Goal: Task Accomplishment & Management: Use online tool/utility

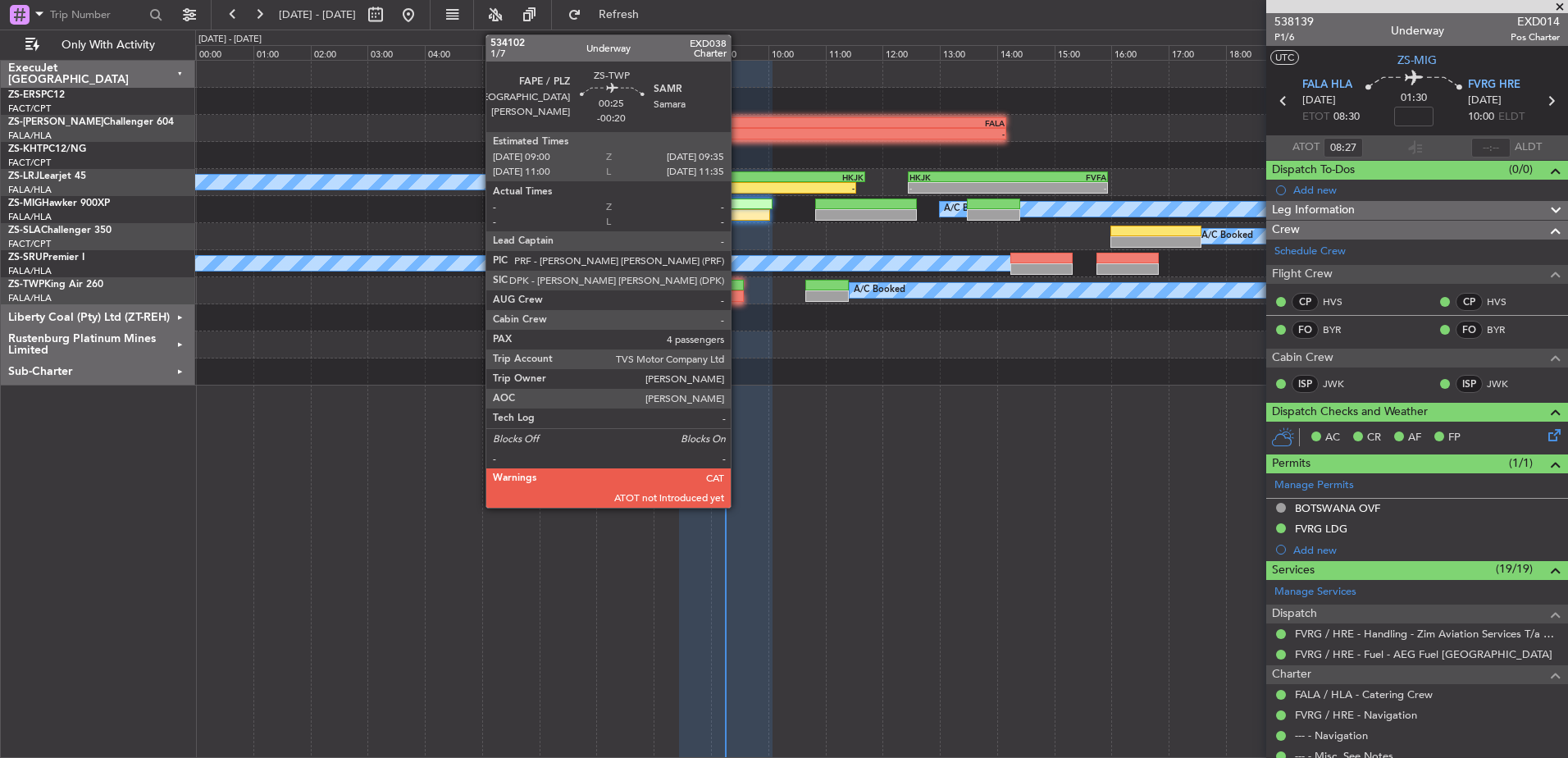
click at [738, 294] on div at bounding box center [727, 296] width 34 height 12
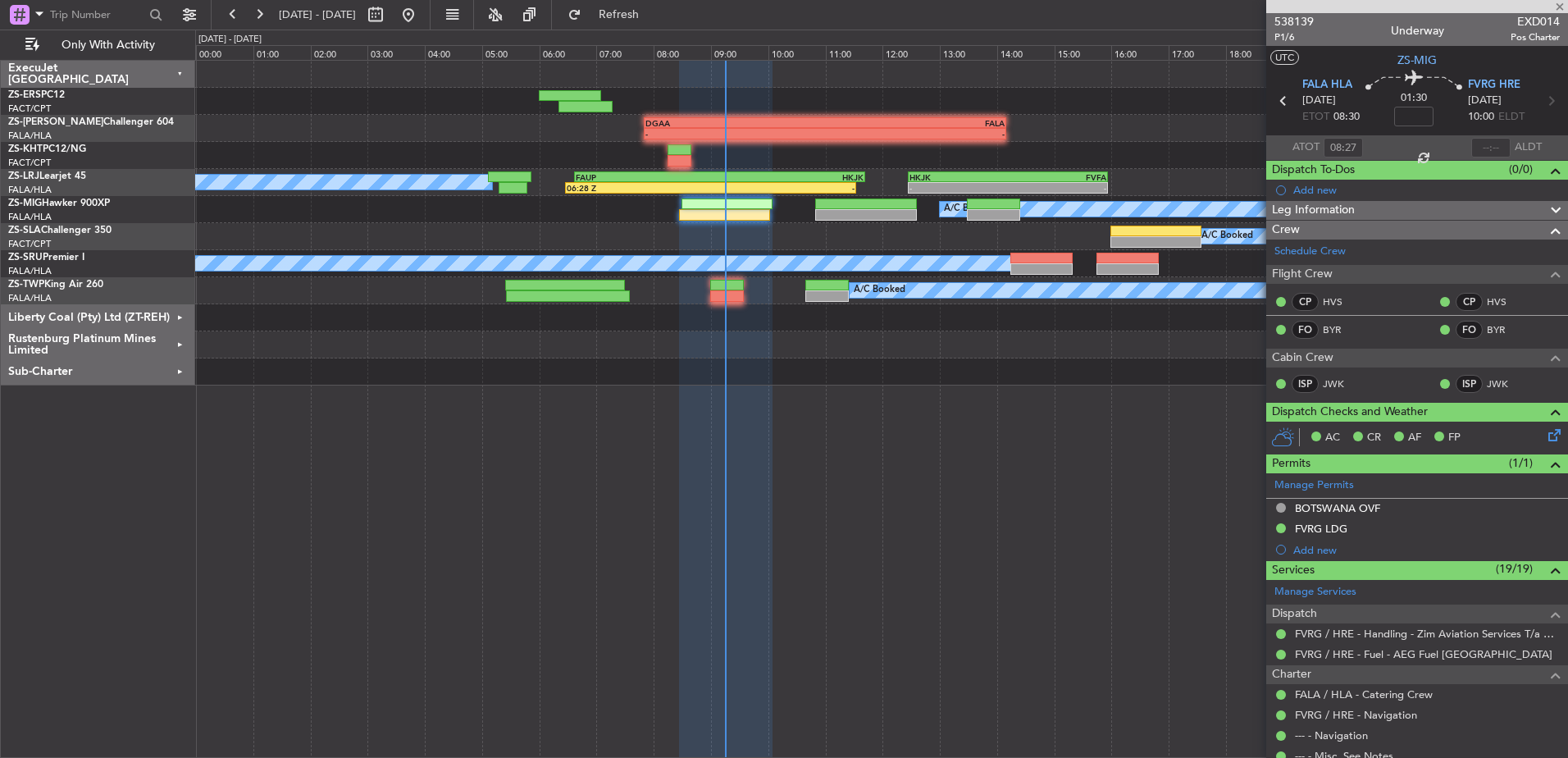
type input "-00:20"
type input "4"
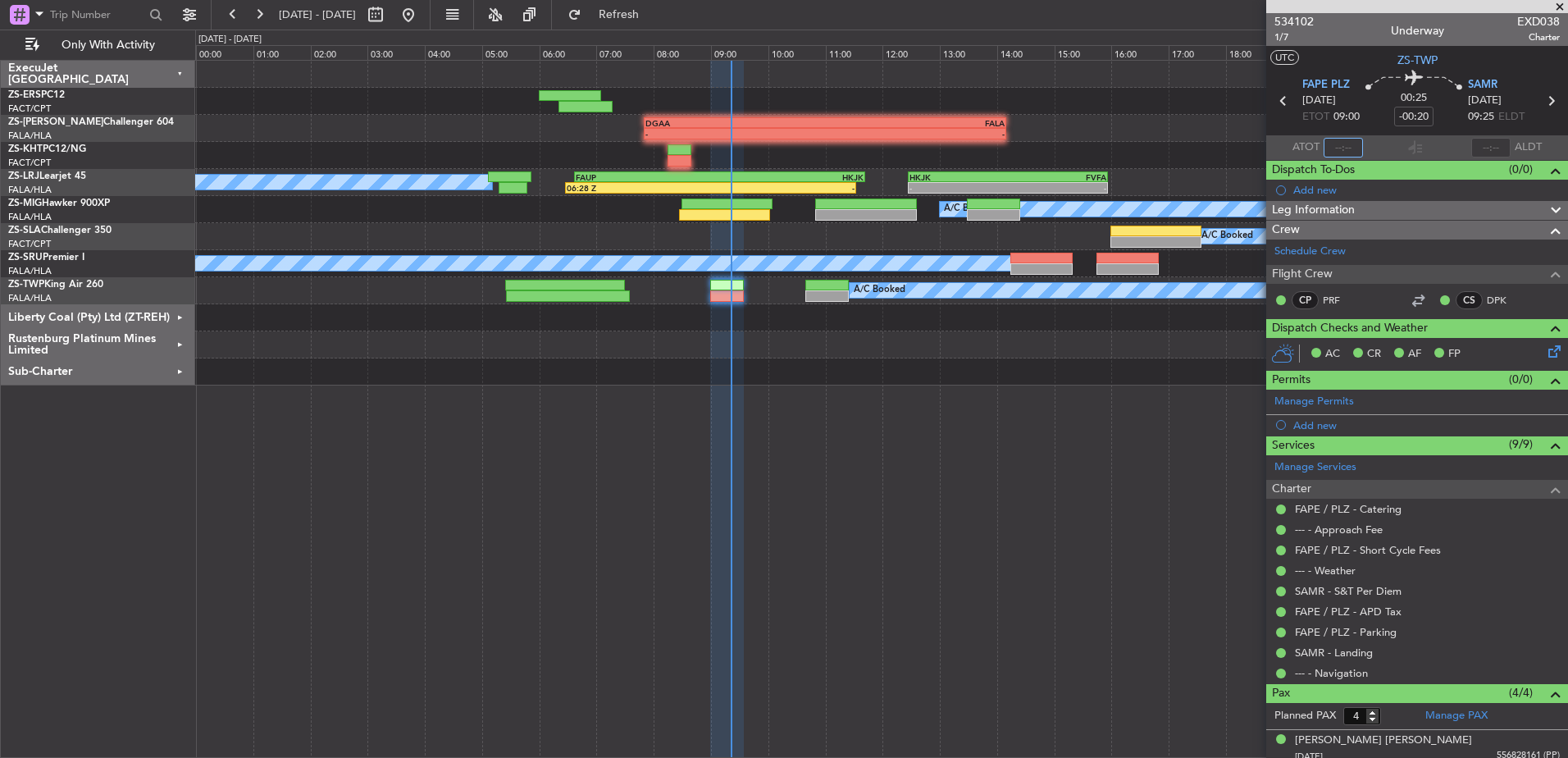
click at [1343, 149] on input "text" at bounding box center [1343, 148] width 39 height 20
type input "09:20"
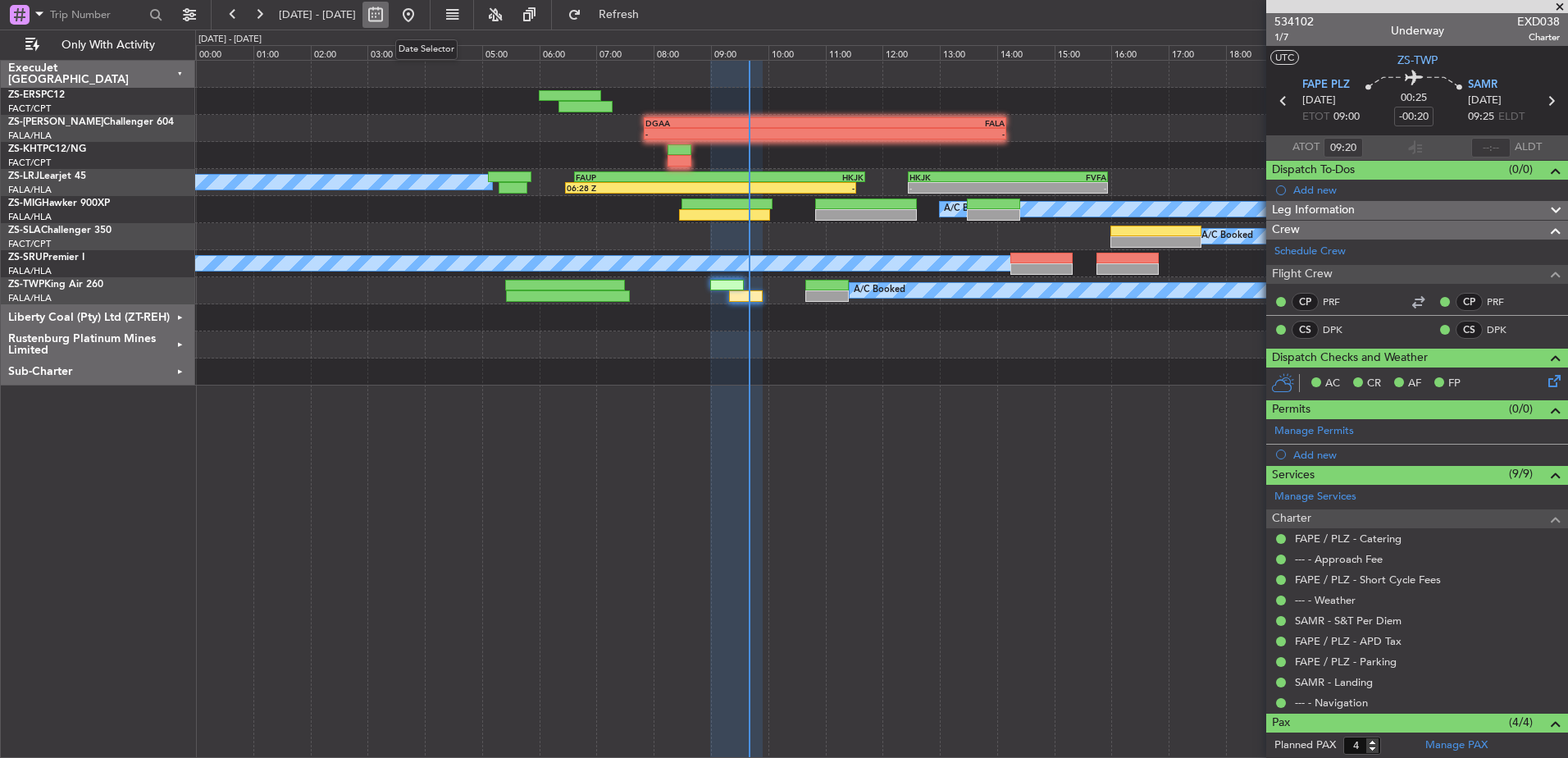
click at [388, 17] on button at bounding box center [375, 14] width 26 height 26
select select "10"
select select "2025"
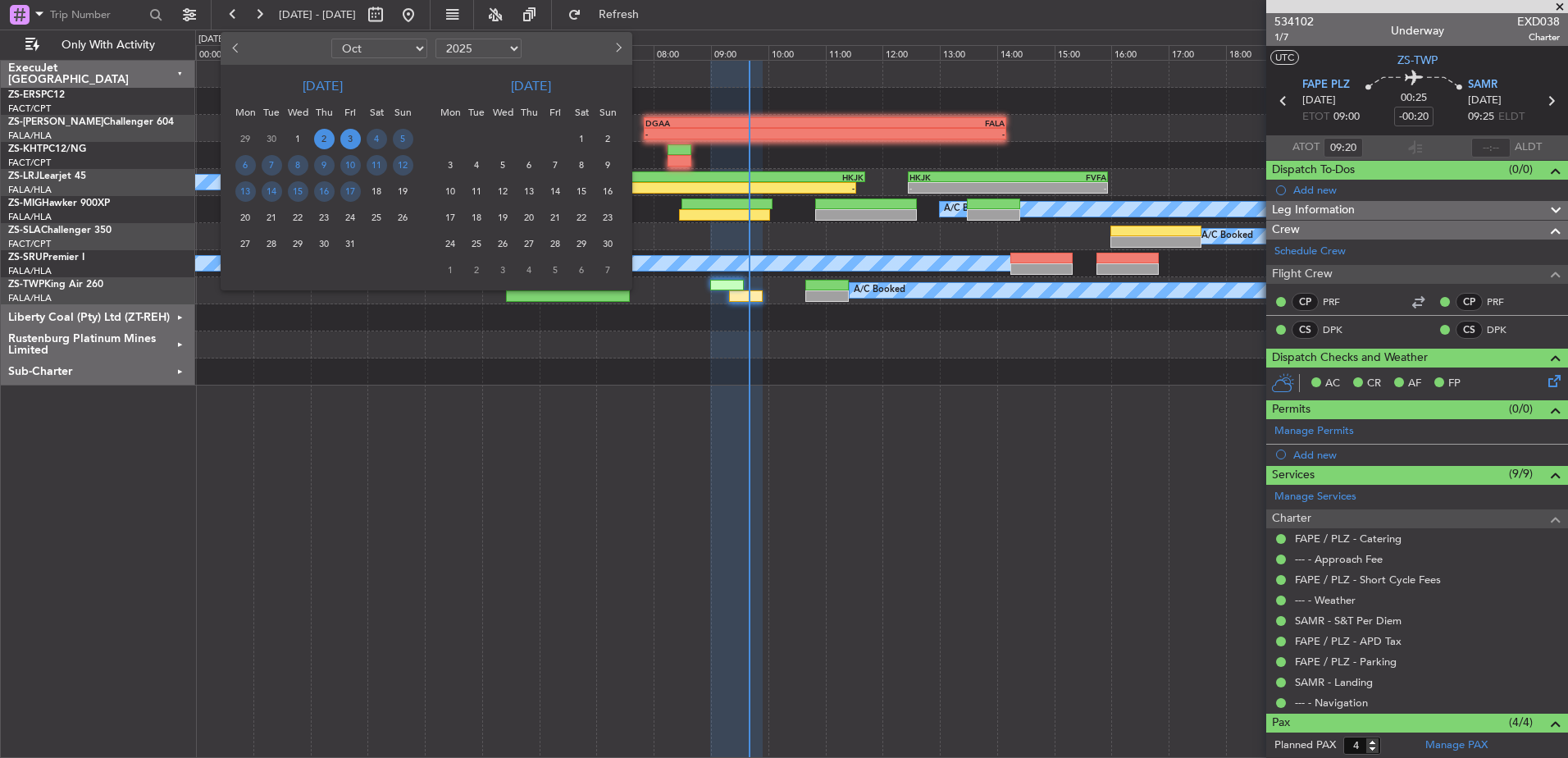
click at [323, 135] on span "2" at bounding box center [324, 138] width 20 height 20
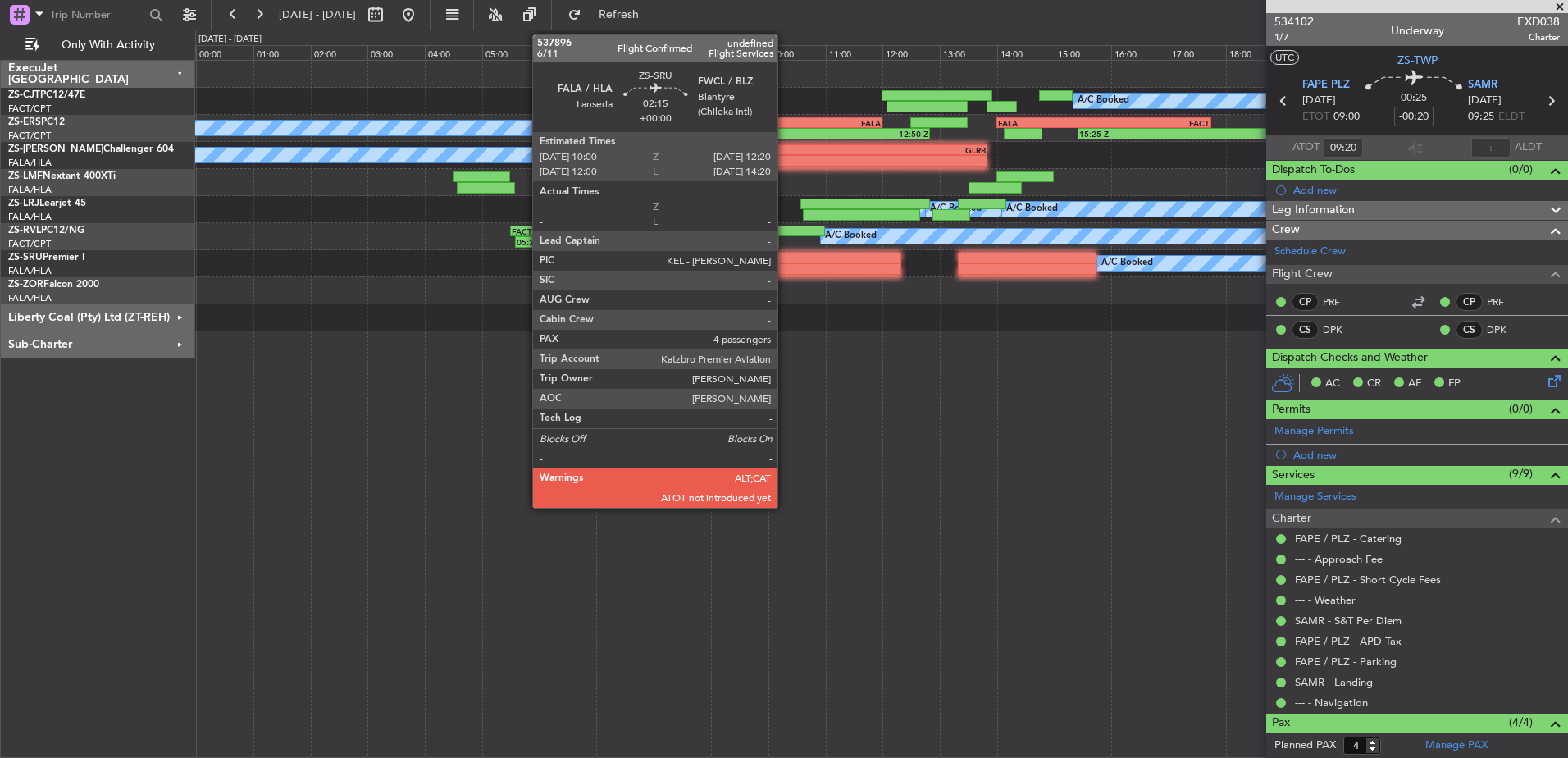
click at [784, 268] on div at bounding box center [833, 270] width 133 height 12
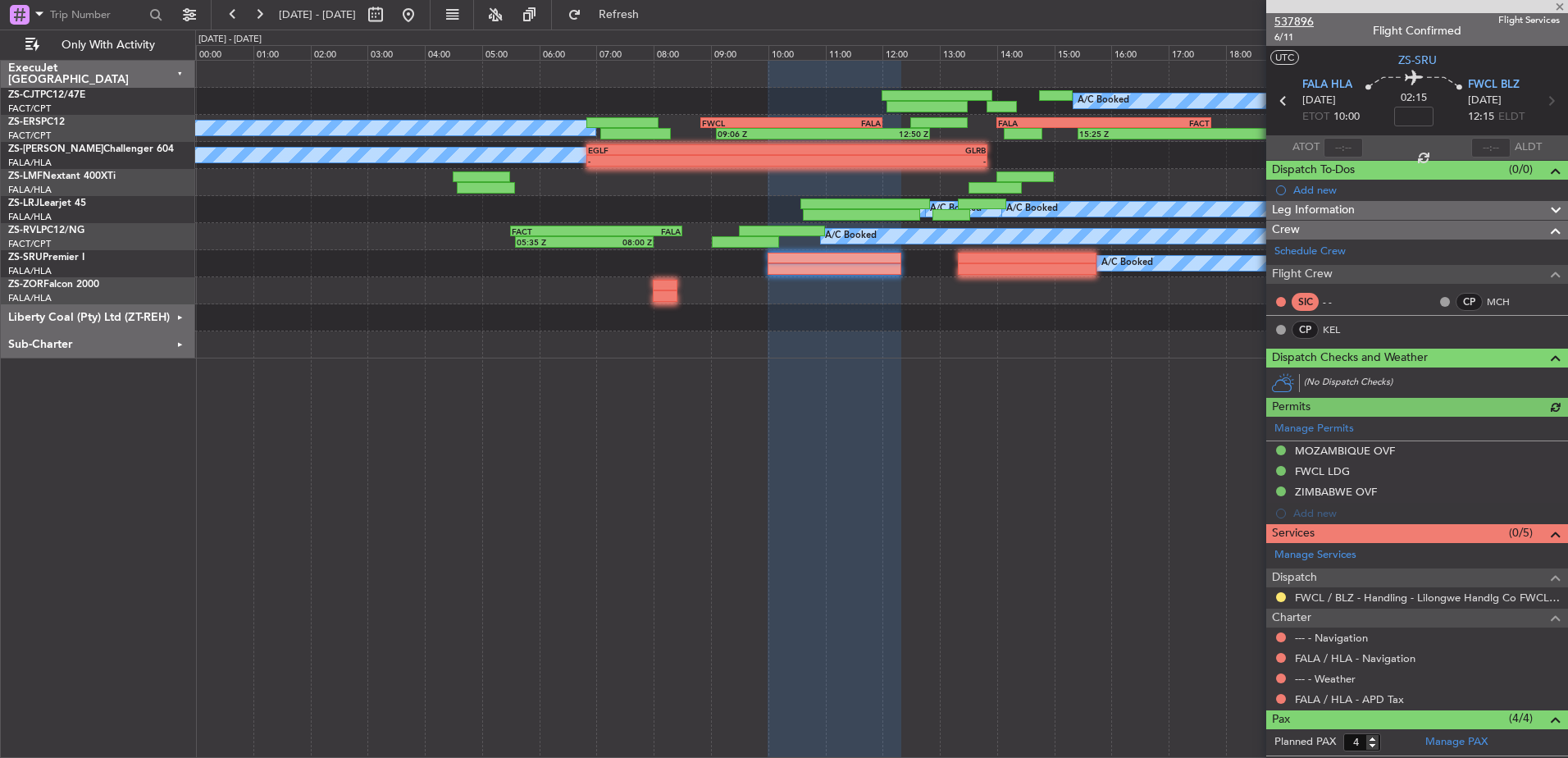
click at [1300, 20] on span "537896" at bounding box center [1294, 22] width 39 height 17
click at [388, 13] on button at bounding box center [375, 14] width 26 height 26
select select "10"
select select "2025"
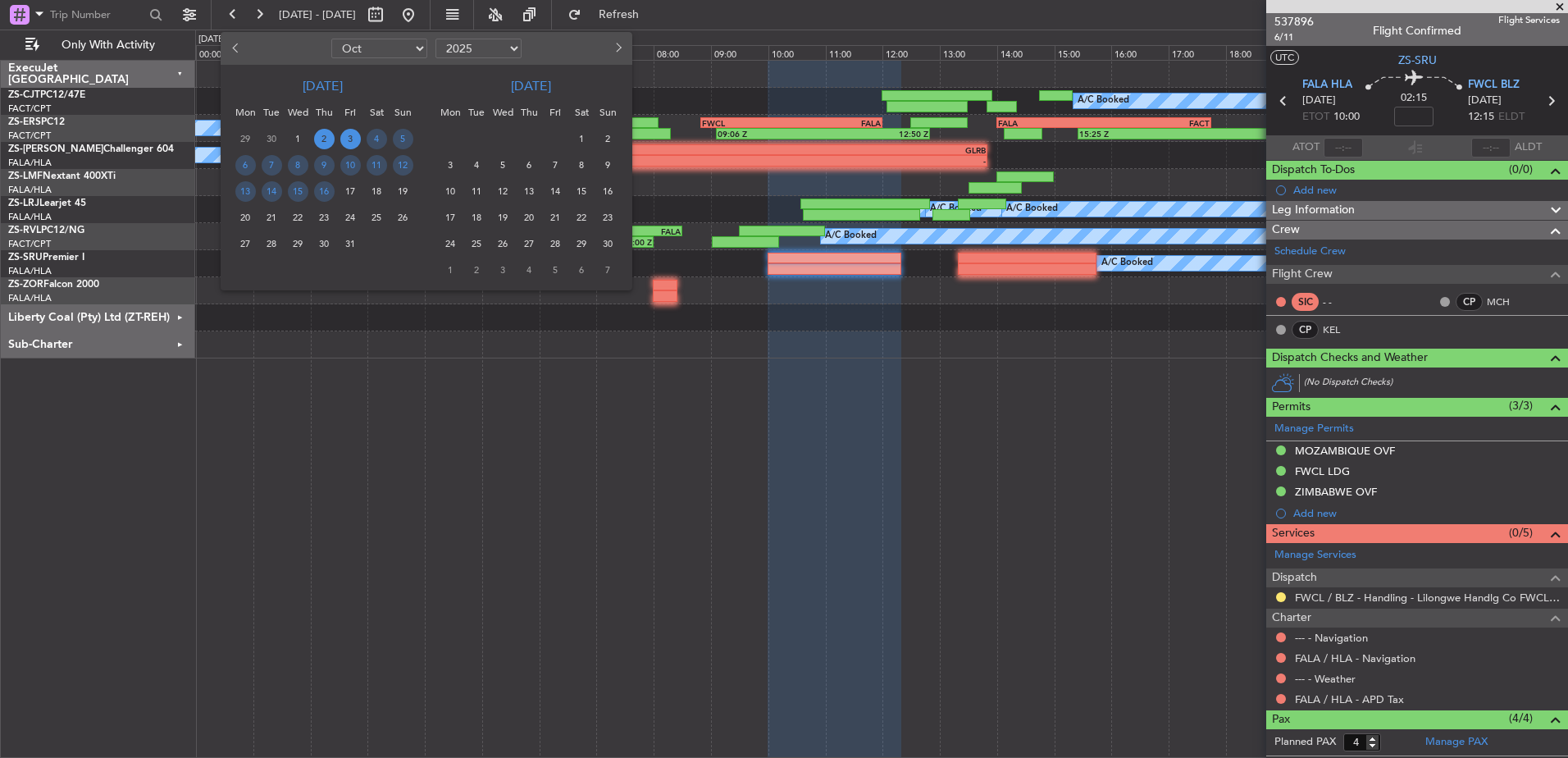
click at [351, 141] on span "3" at bounding box center [350, 138] width 20 height 20
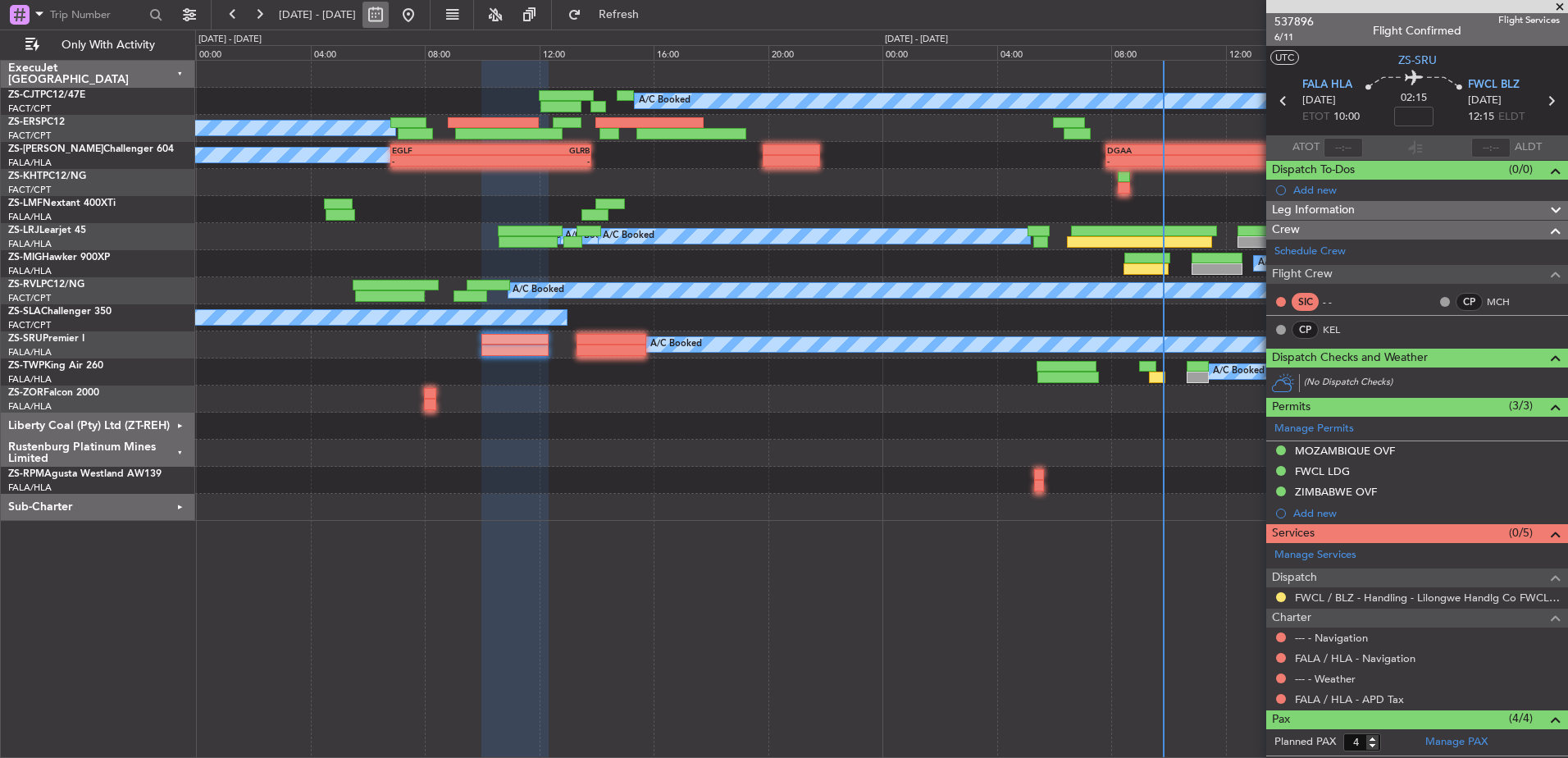
click at [388, 12] on button at bounding box center [375, 14] width 26 height 26
select select "10"
select select "2025"
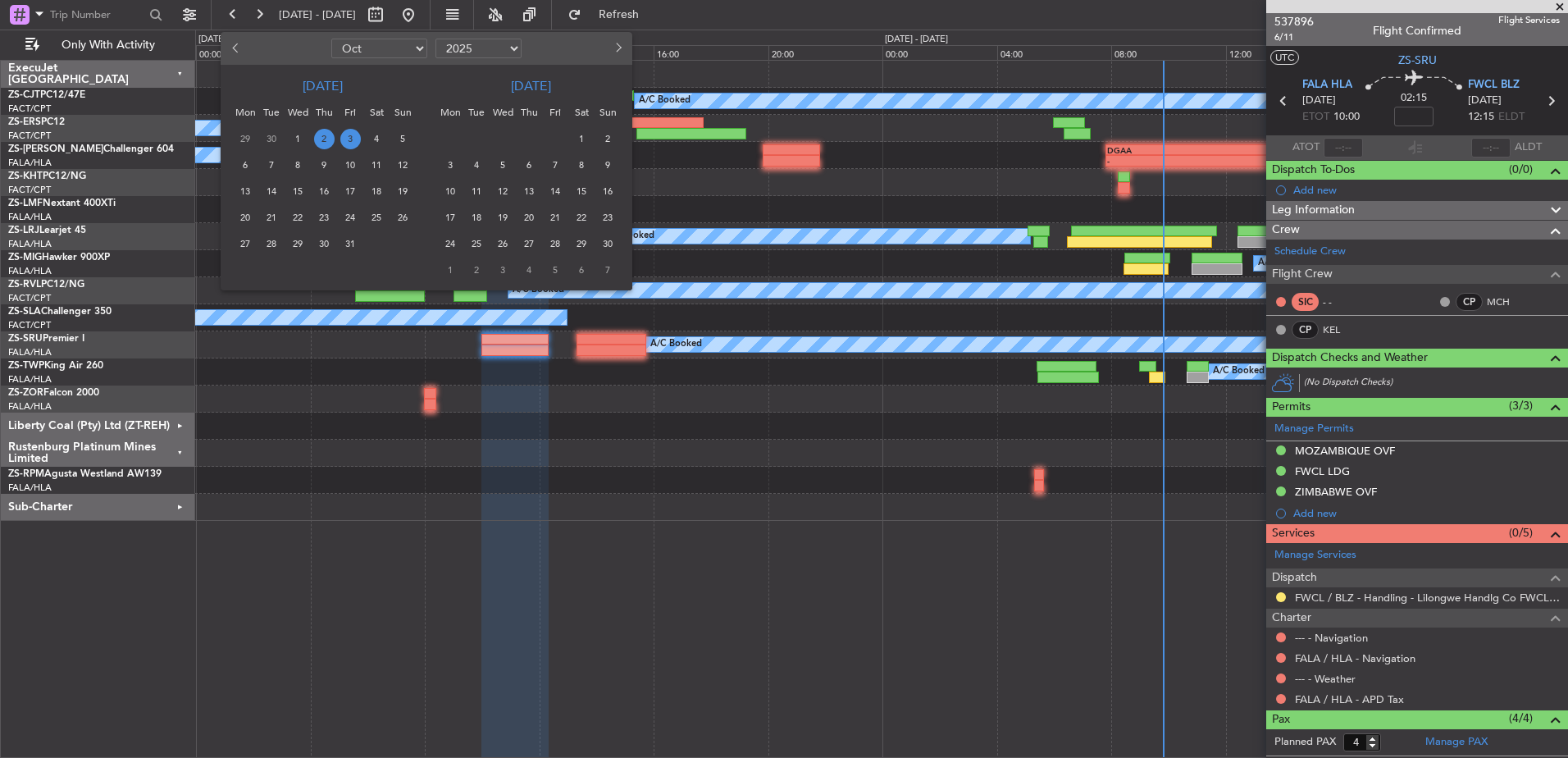
click at [350, 134] on span "3" at bounding box center [350, 138] width 20 height 20
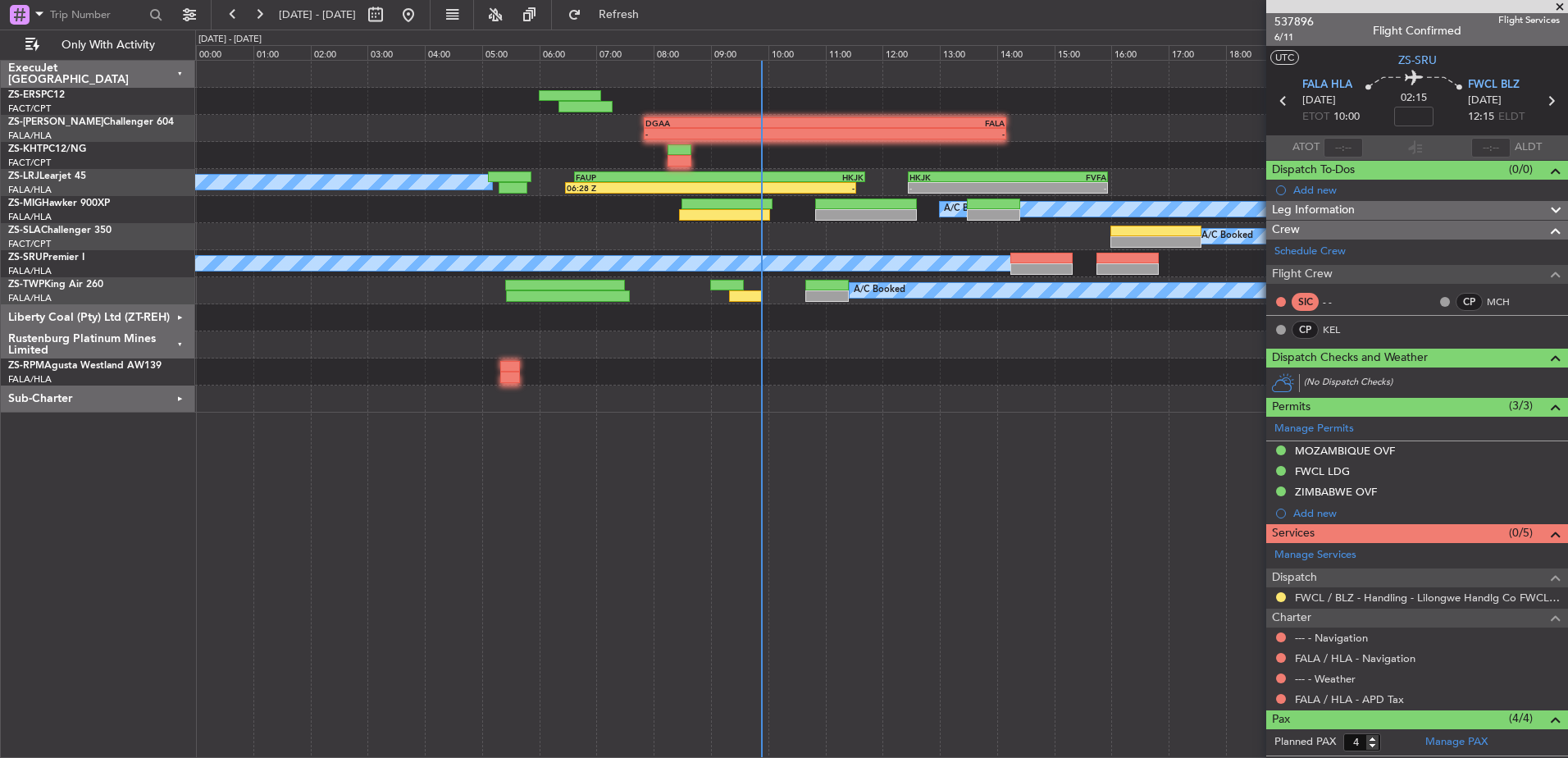
click at [1560, 6] on span at bounding box center [1559, 7] width 16 height 14
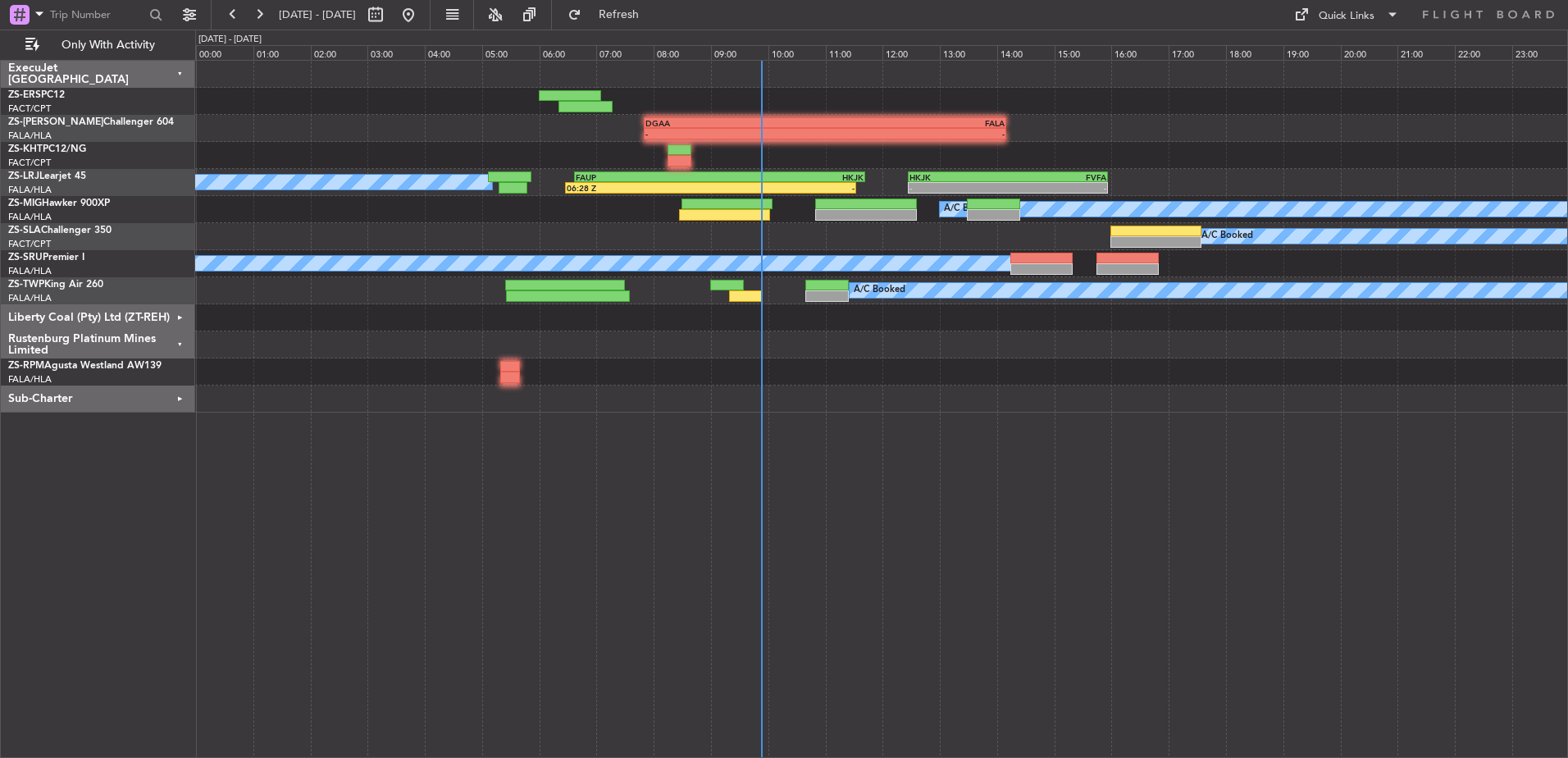
type input "0"
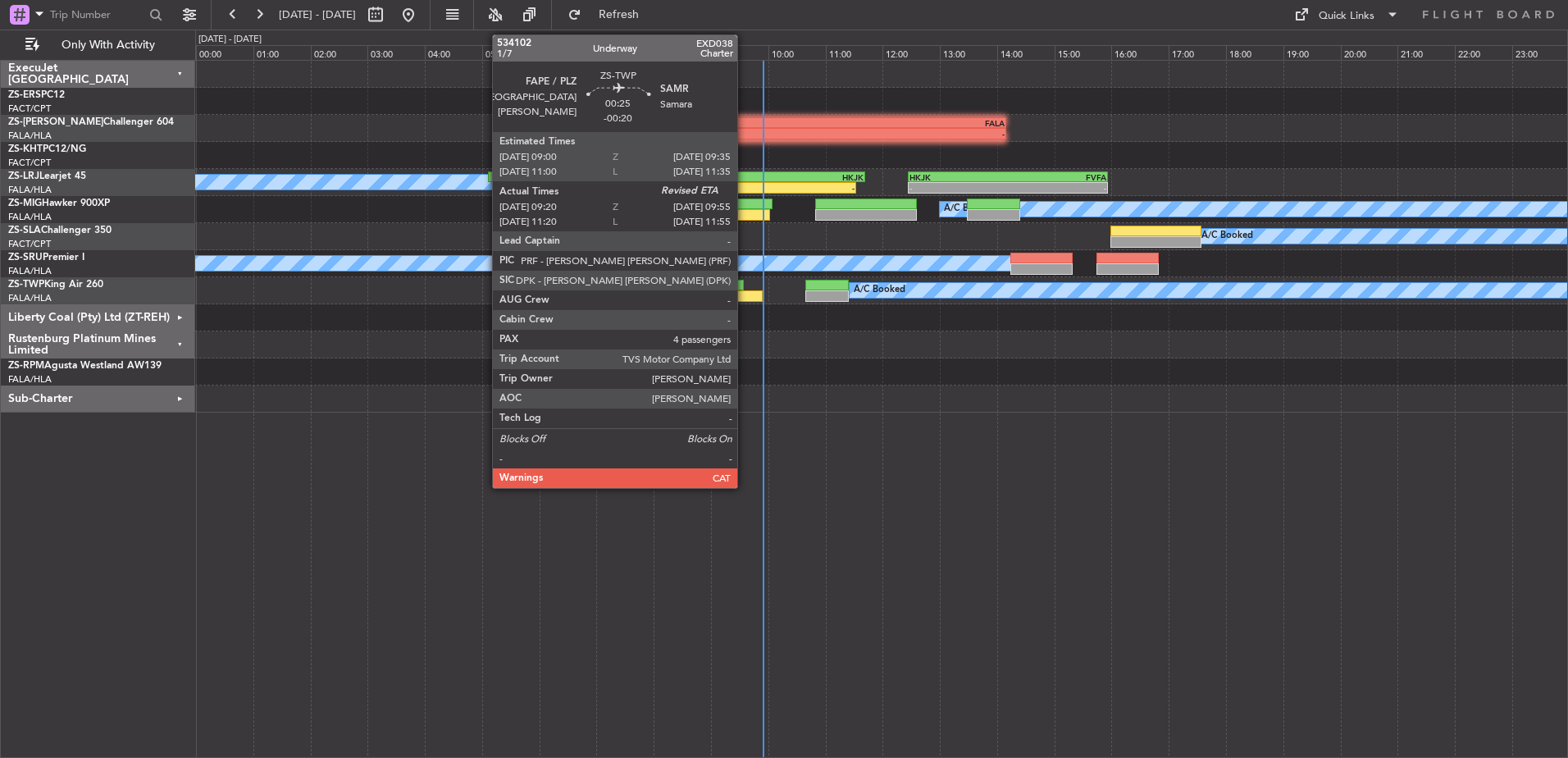
click at [745, 293] on div at bounding box center [745, 296] width 34 height 12
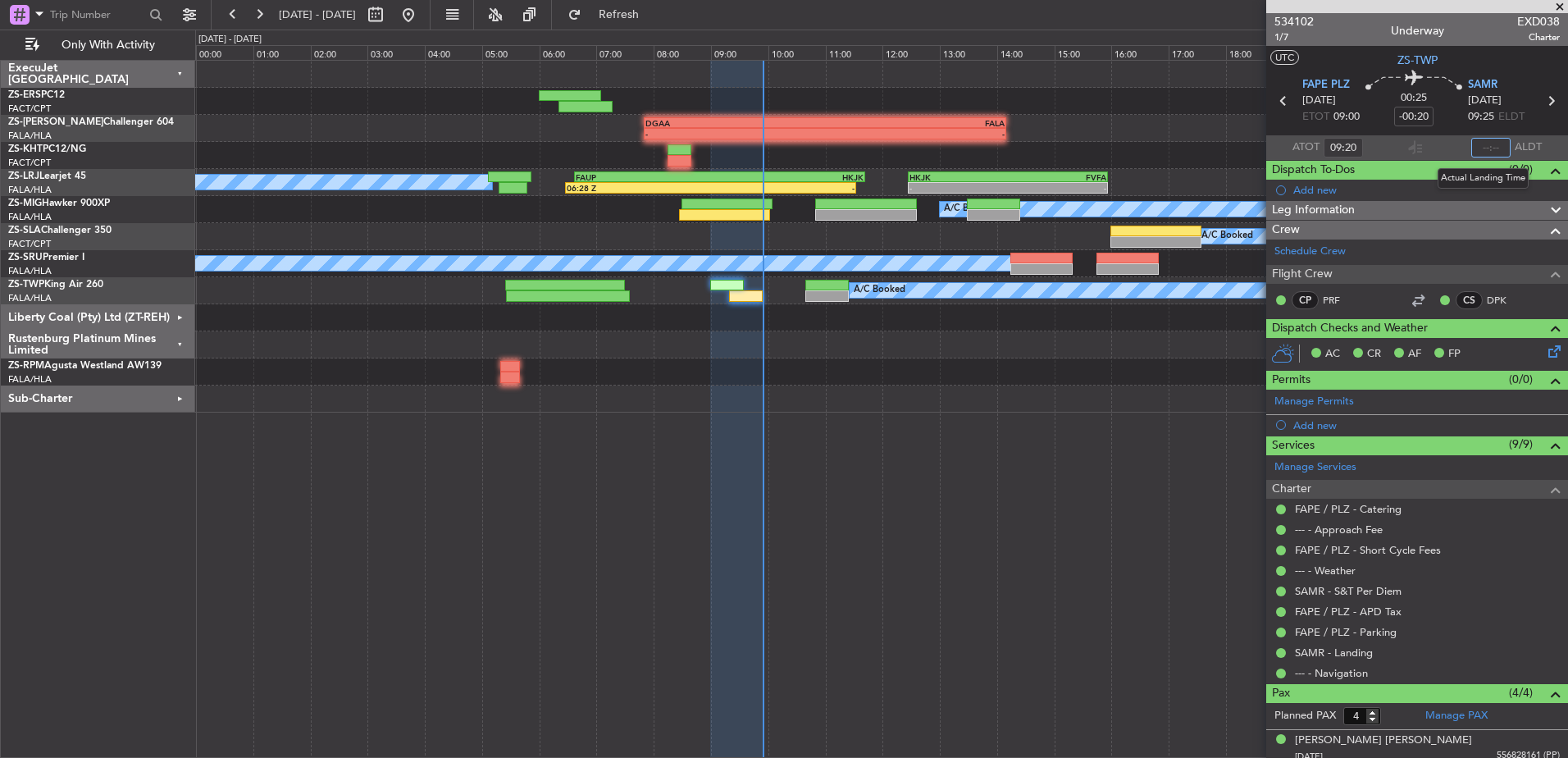
click at [1485, 145] on input "text" at bounding box center [1490, 148] width 39 height 20
type input "09:54"
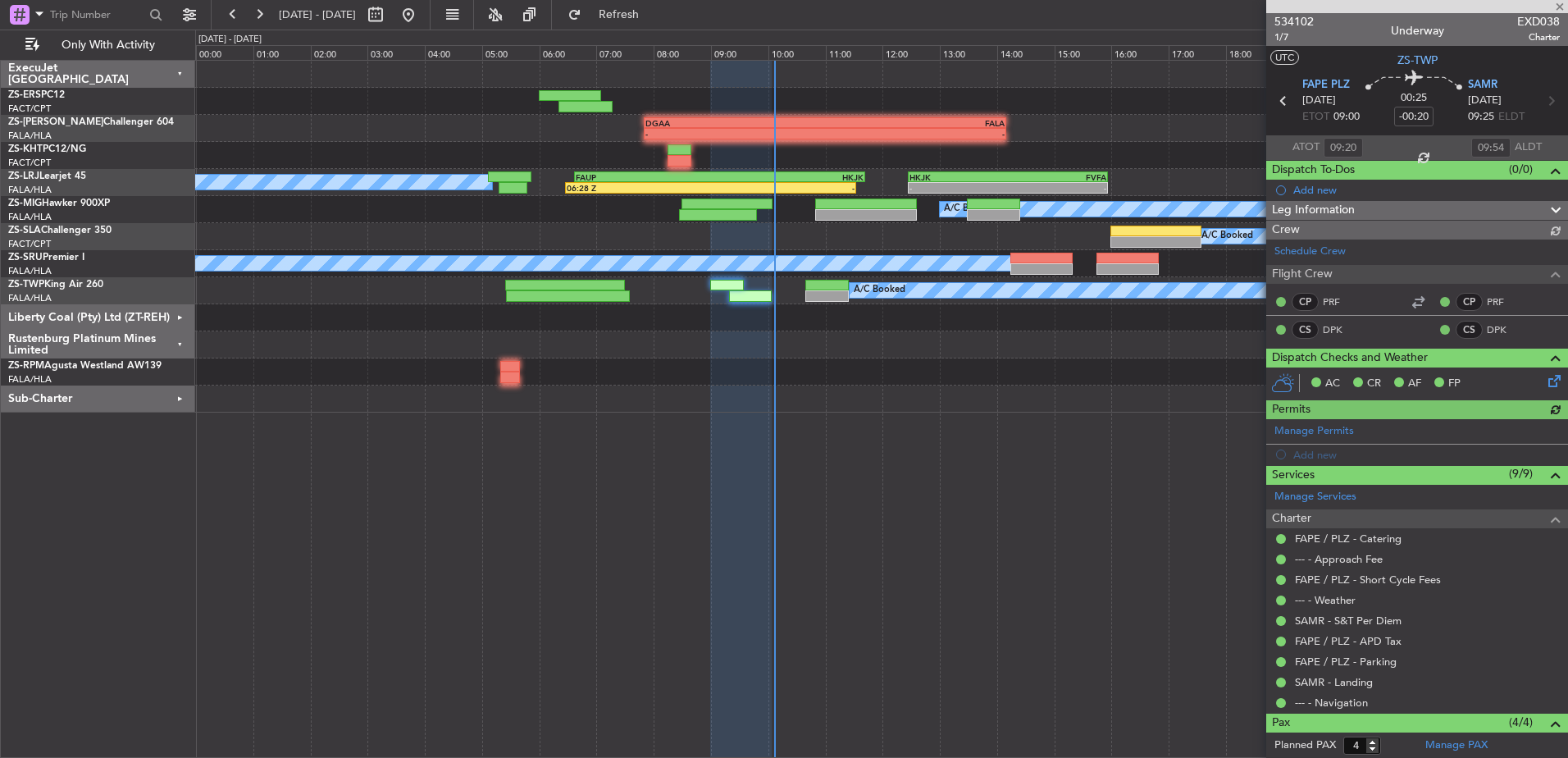
click at [1560, 5] on div at bounding box center [1416, 7] width 302 height 13
click at [1561, 4] on div at bounding box center [1416, 7] width 302 height 13
click at [1561, 4] on span at bounding box center [1559, 7] width 16 height 14
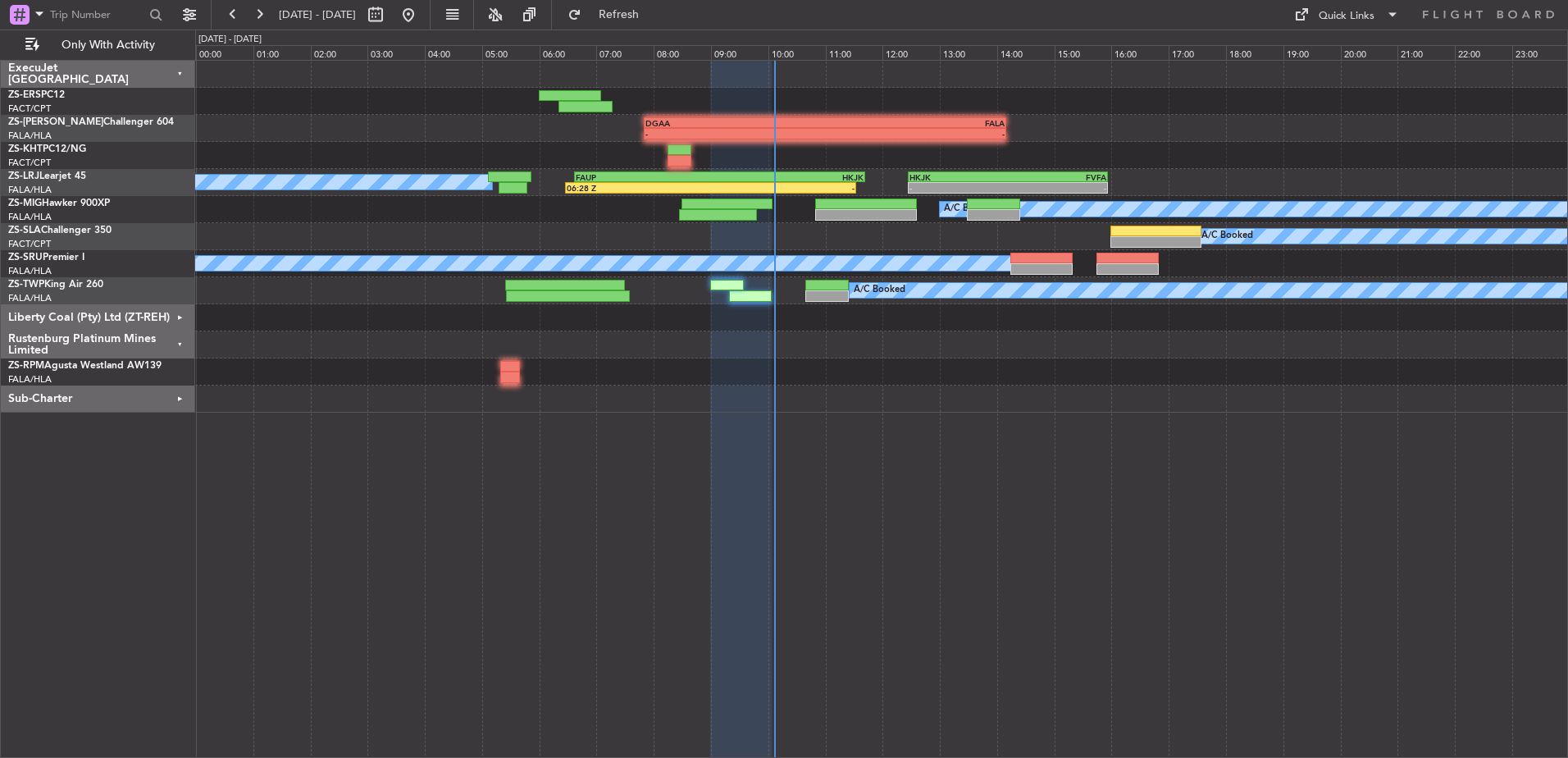
type input "0"
